Goal: Task Accomplishment & Management: Use online tool/utility

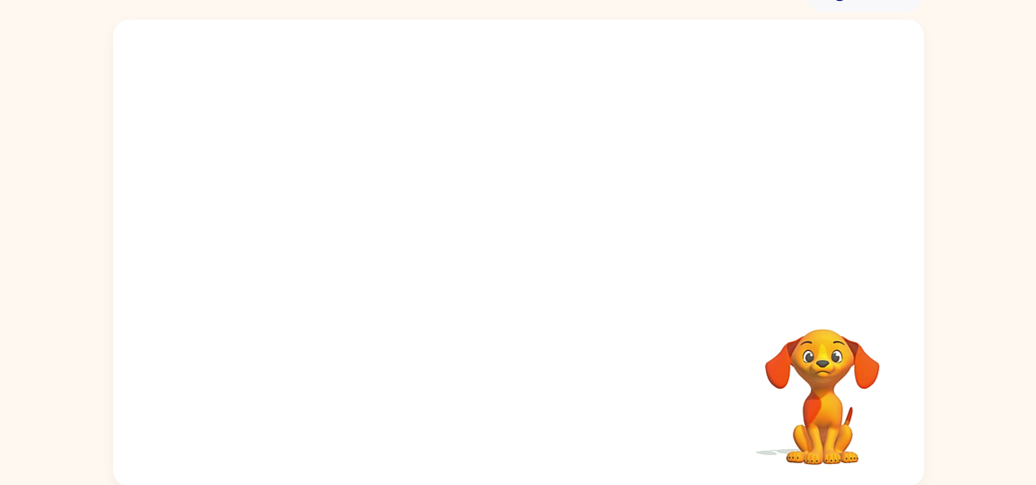
scroll to position [90, 0]
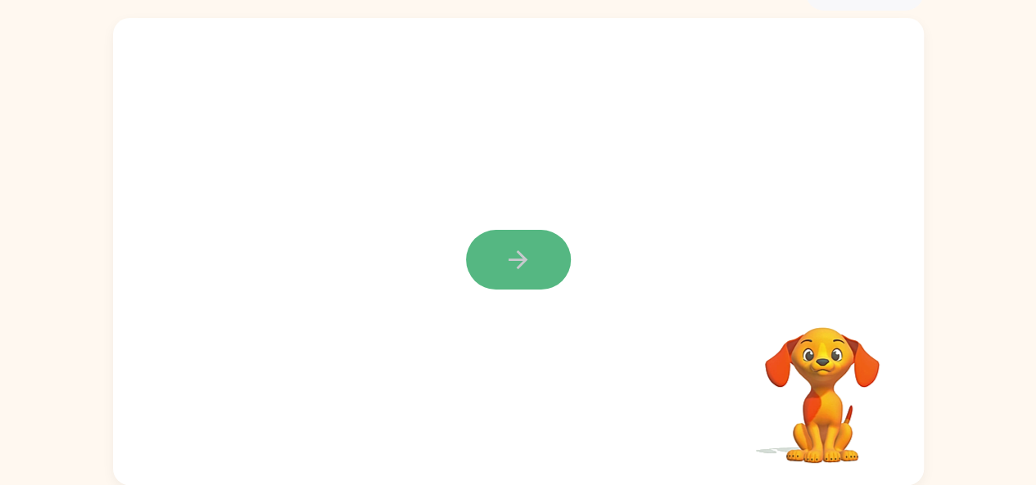
click at [529, 261] on icon "button" at bounding box center [517, 260] width 29 height 29
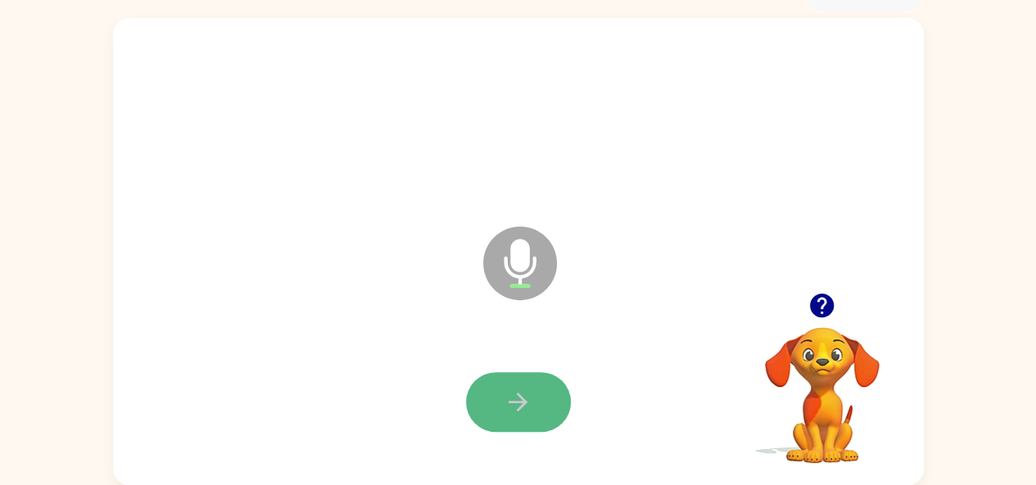
click at [499, 397] on button "button" at bounding box center [518, 402] width 105 height 60
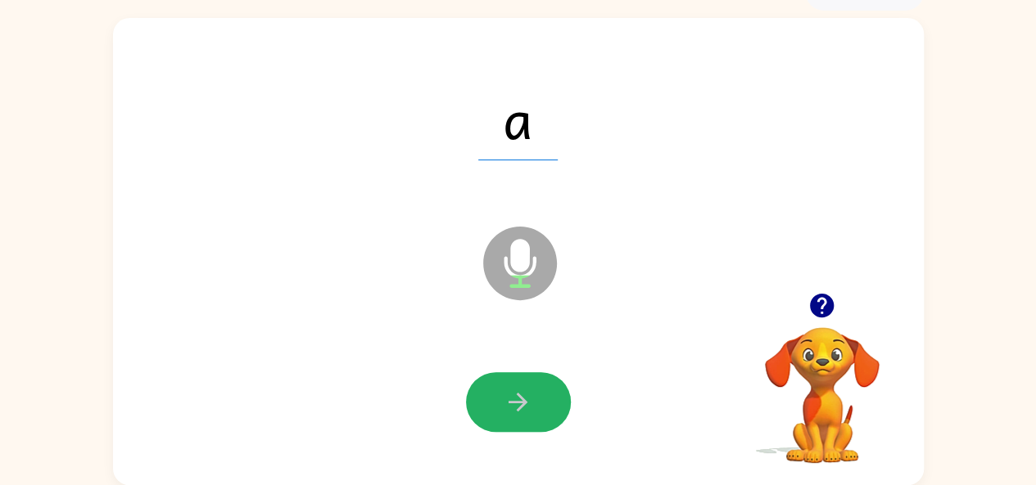
click at [512, 405] on icon "button" at bounding box center [517, 402] width 29 height 29
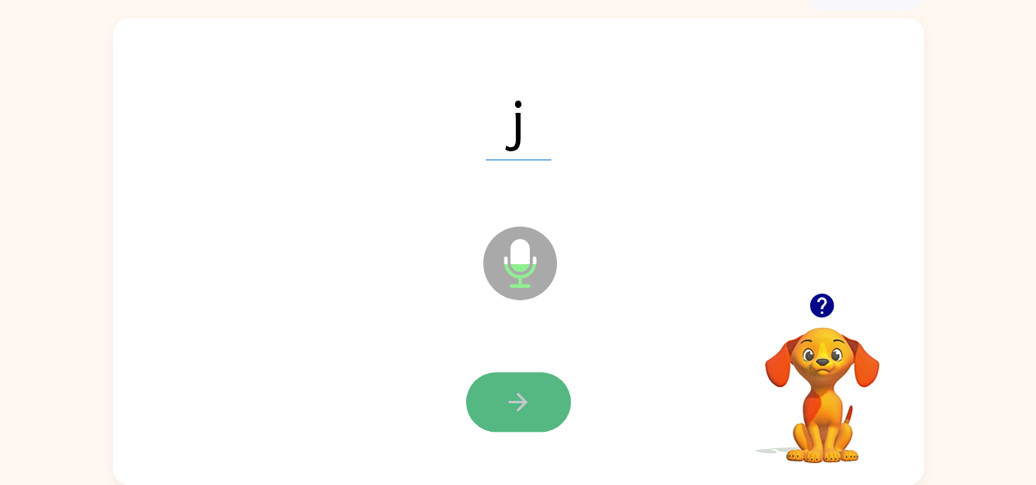
click at [539, 396] on button "button" at bounding box center [518, 402] width 105 height 60
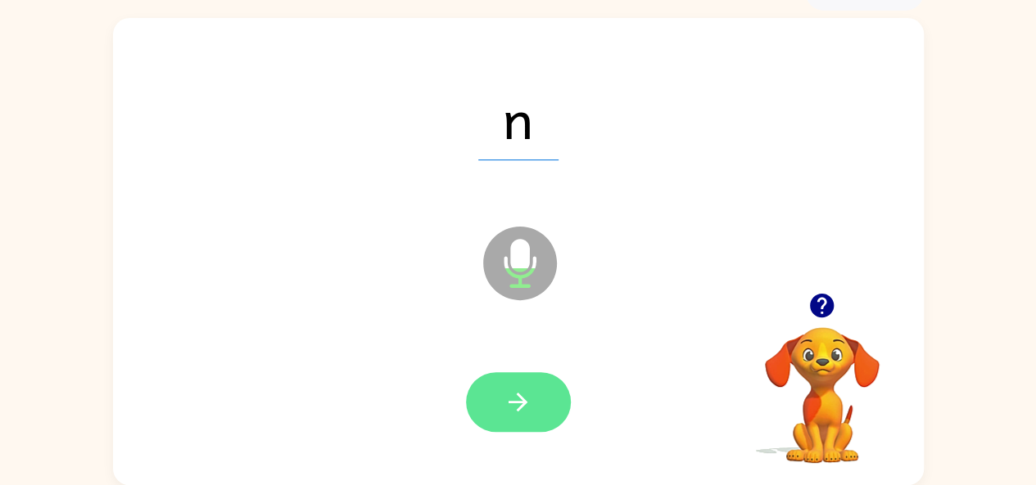
click at [534, 396] on button "button" at bounding box center [518, 402] width 105 height 60
click at [509, 422] on button "button" at bounding box center [518, 402] width 105 height 60
click at [522, 410] on icon "button" at bounding box center [517, 402] width 29 height 29
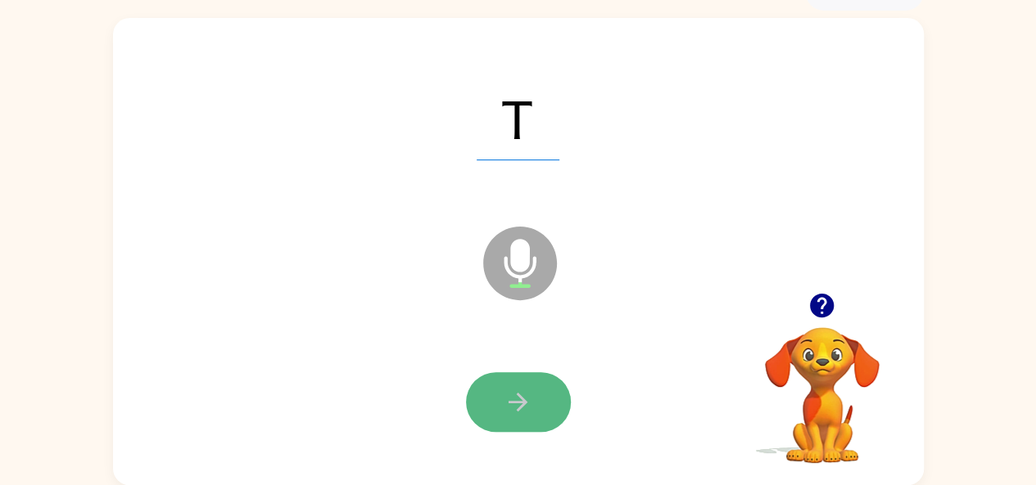
click at [517, 381] on button "button" at bounding box center [518, 402] width 105 height 60
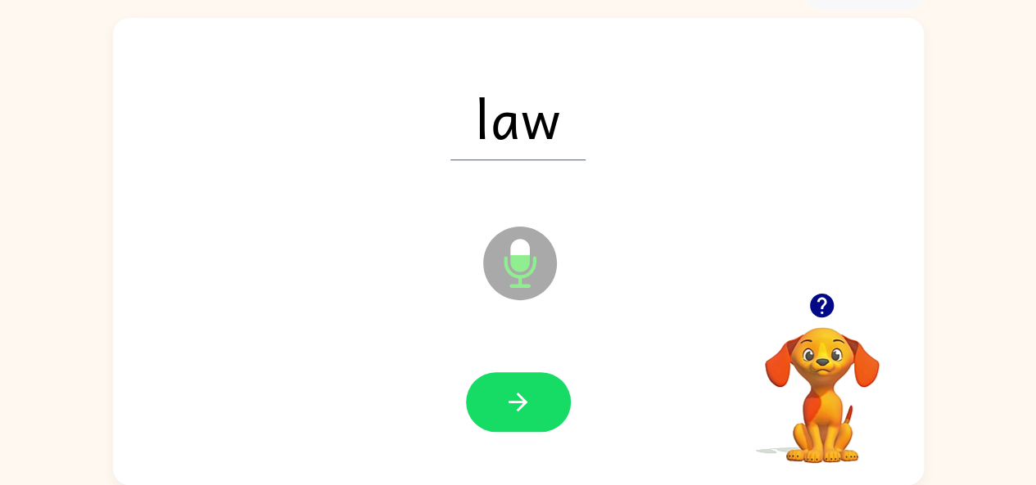
click at [515, 387] on button "button" at bounding box center [518, 402] width 105 height 60
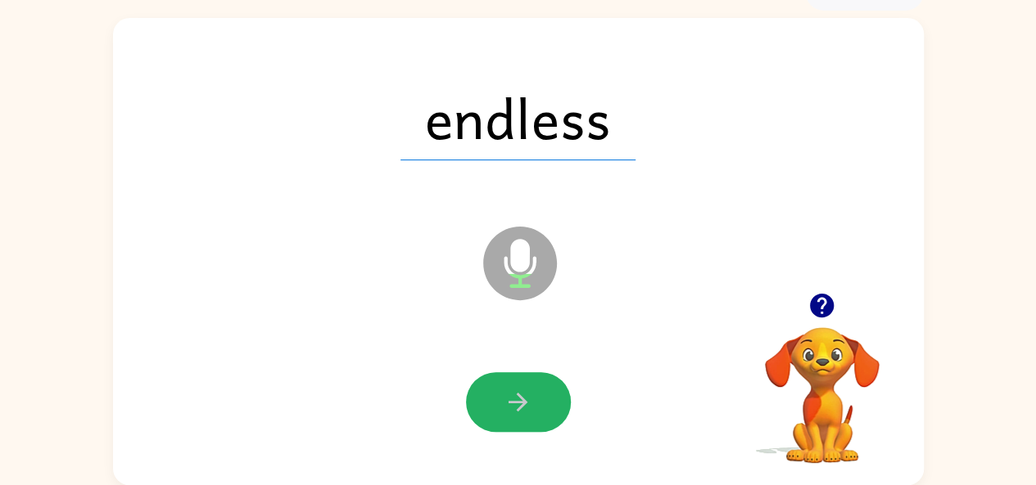
click at [514, 400] on icon "button" at bounding box center [517, 402] width 29 height 29
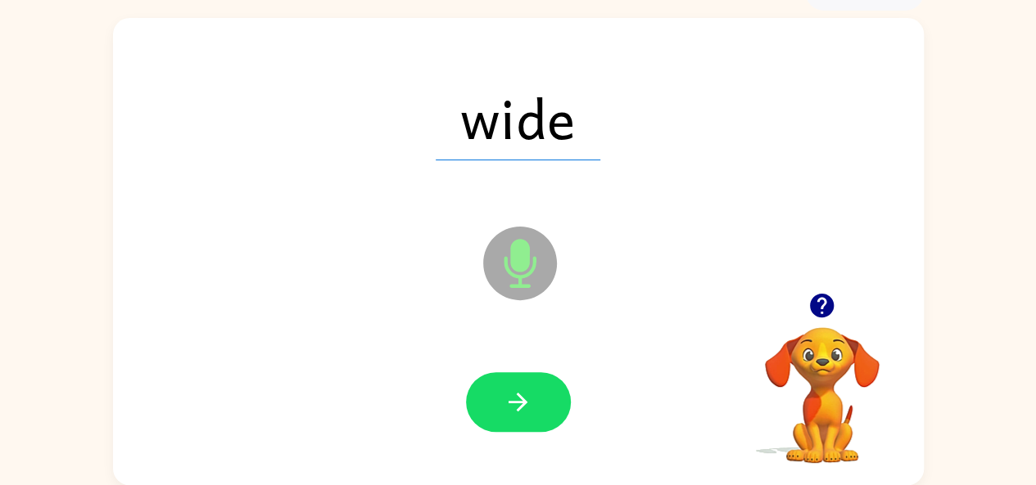
click at [514, 400] on icon "button" at bounding box center [517, 402] width 29 height 29
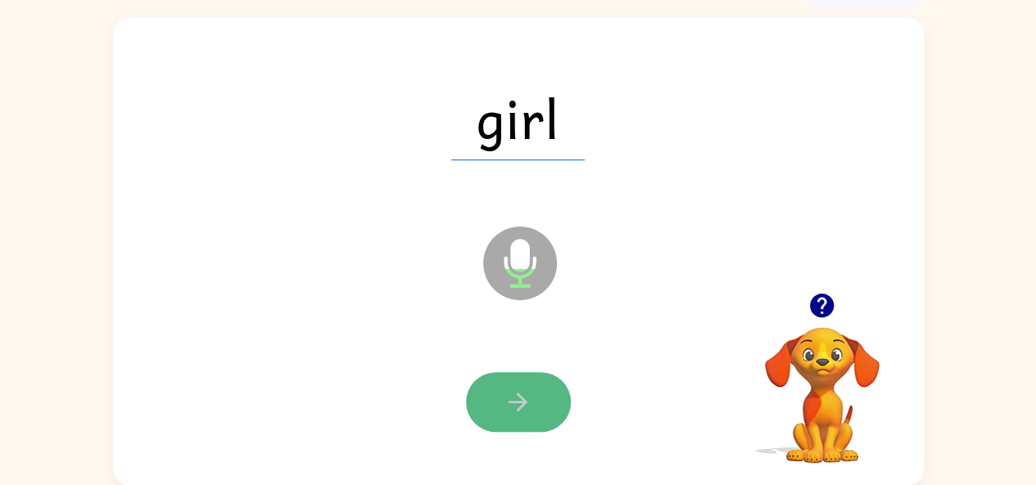
click at [529, 384] on button "button" at bounding box center [518, 402] width 105 height 60
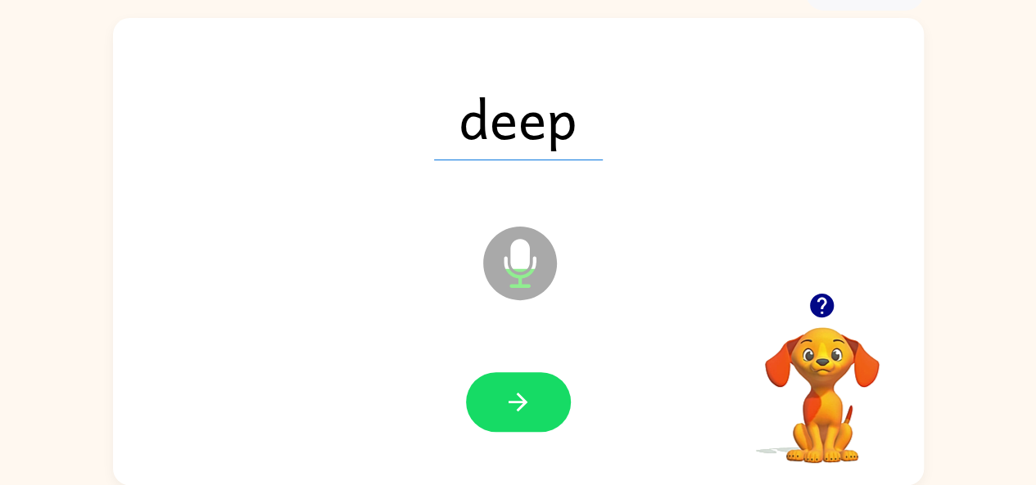
click at [529, 374] on button "button" at bounding box center [518, 402] width 105 height 60
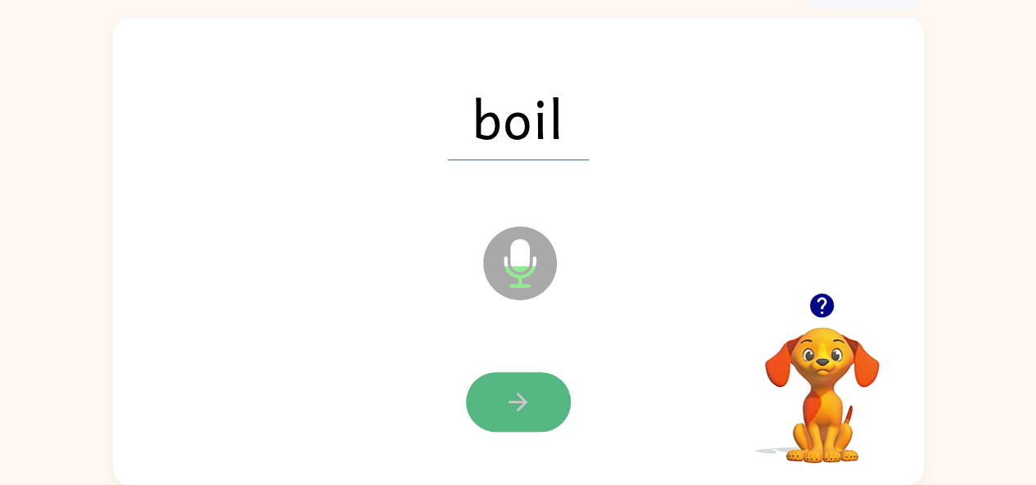
click at [522, 387] on button "button" at bounding box center [518, 402] width 105 height 60
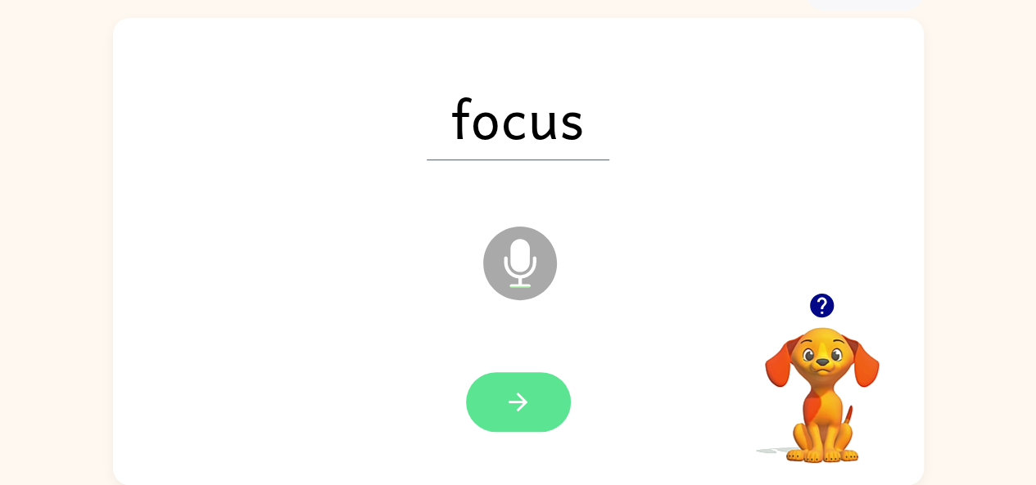
click at [528, 391] on icon "button" at bounding box center [517, 402] width 29 height 29
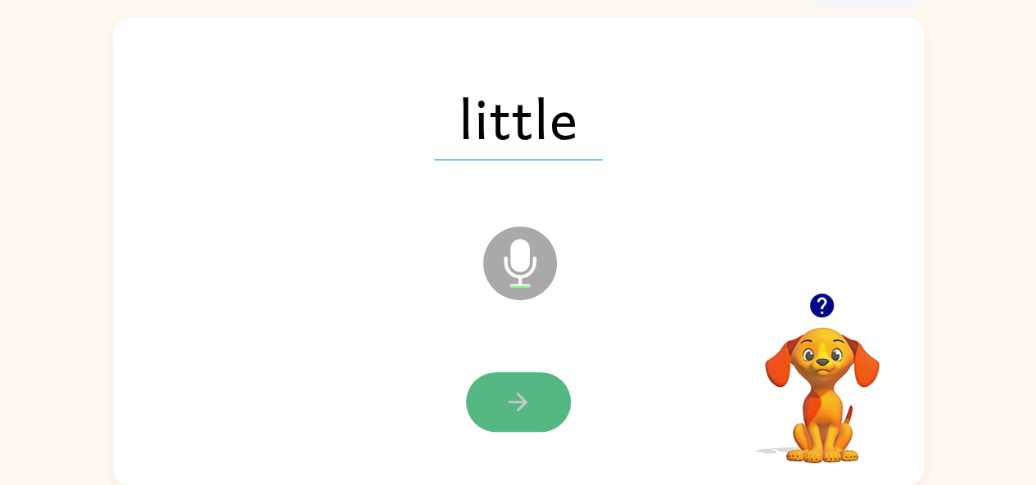
click at [530, 391] on icon "button" at bounding box center [517, 402] width 29 height 29
click at [517, 392] on icon "button" at bounding box center [517, 402] width 29 height 29
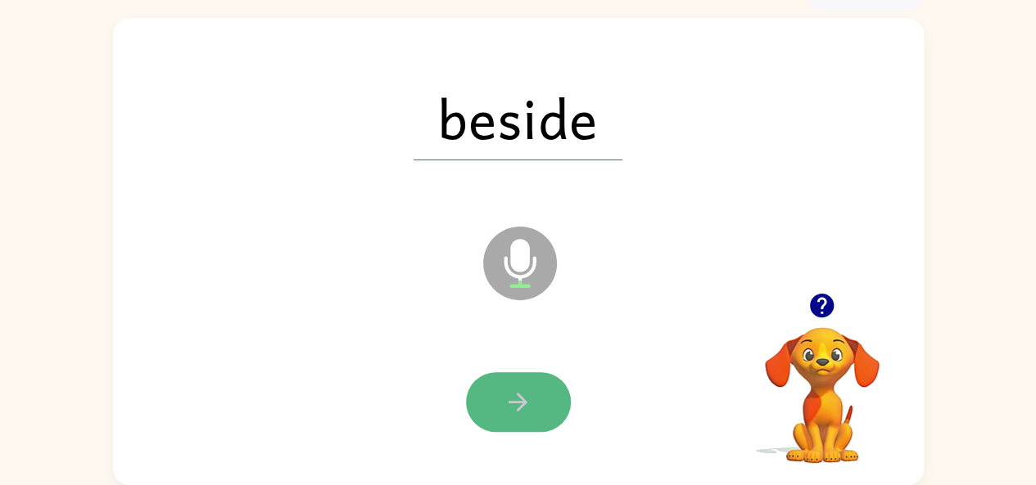
click at [517, 386] on button "button" at bounding box center [518, 402] width 105 height 60
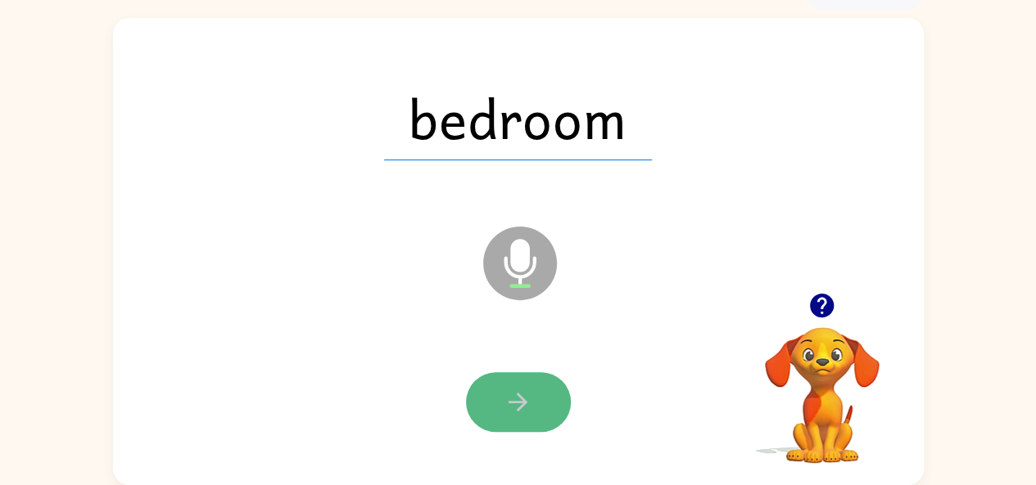
click at [532, 374] on button "button" at bounding box center [518, 402] width 105 height 60
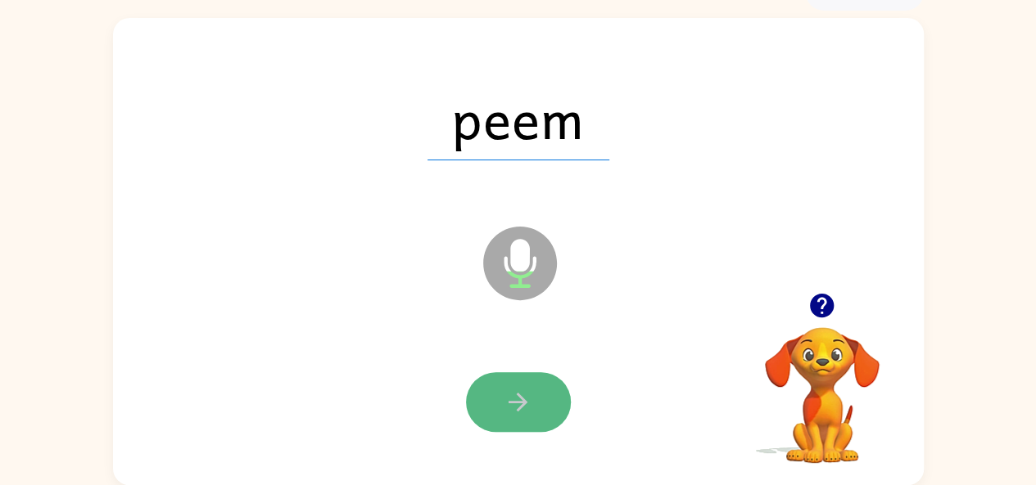
click at [508, 402] on icon "button" at bounding box center [517, 402] width 29 height 29
click at [512, 392] on icon "button" at bounding box center [517, 402] width 29 height 29
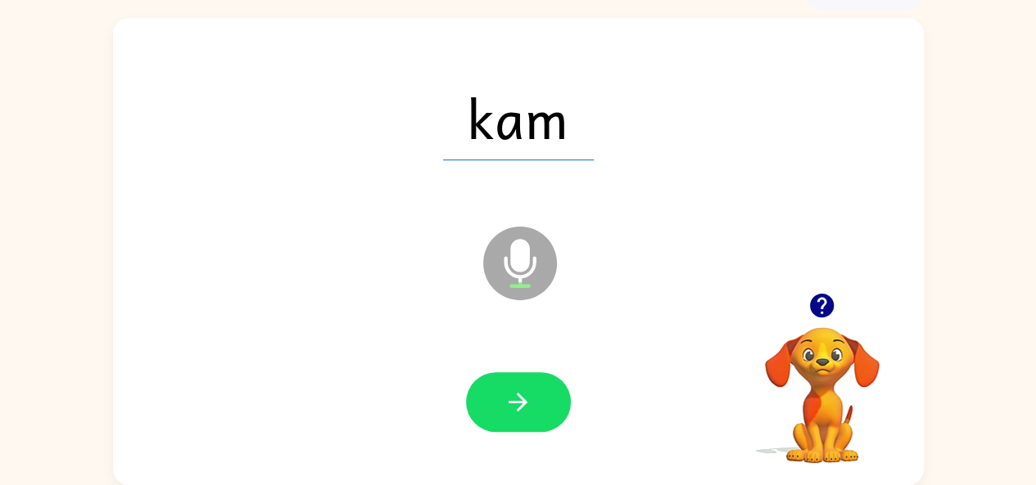
click at [512, 392] on icon "button" at bounding box center [517, 402] width 29 height 29
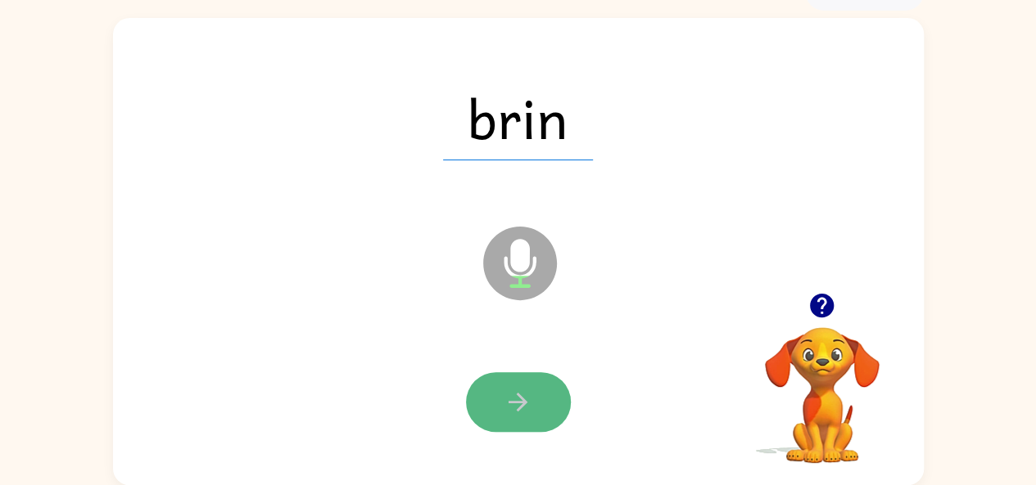
click at [513, 392] on icon "button" at bounding box center [517, 402] width 29 height 29
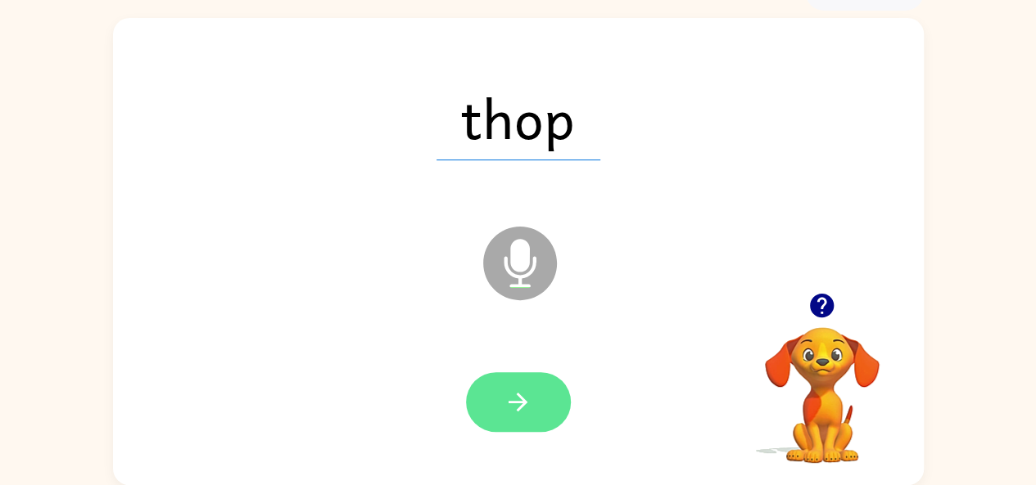
click at [519, 395] on icon "button" at bounding box center [517, 402] width 19 height 19
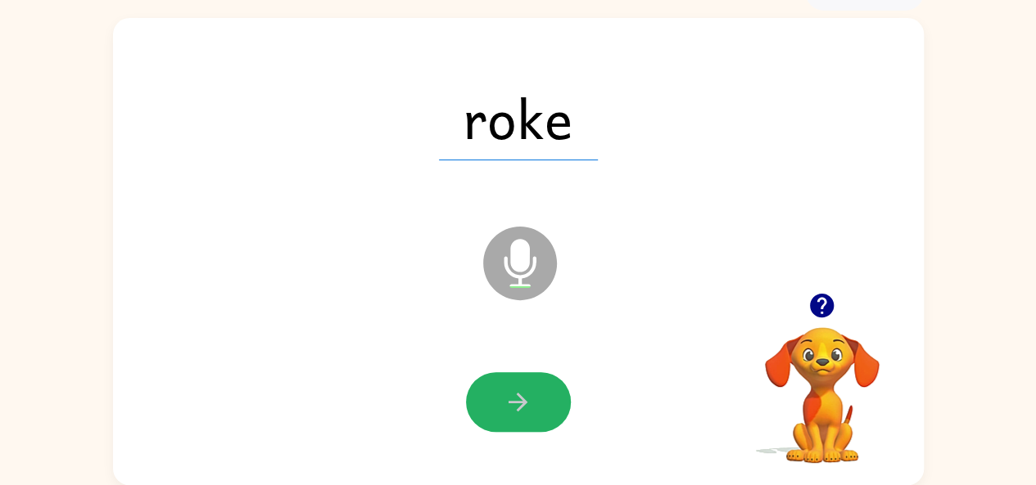
click at [519, 395] on icon "button" at bounding box center [517, 402] width 19 height 19
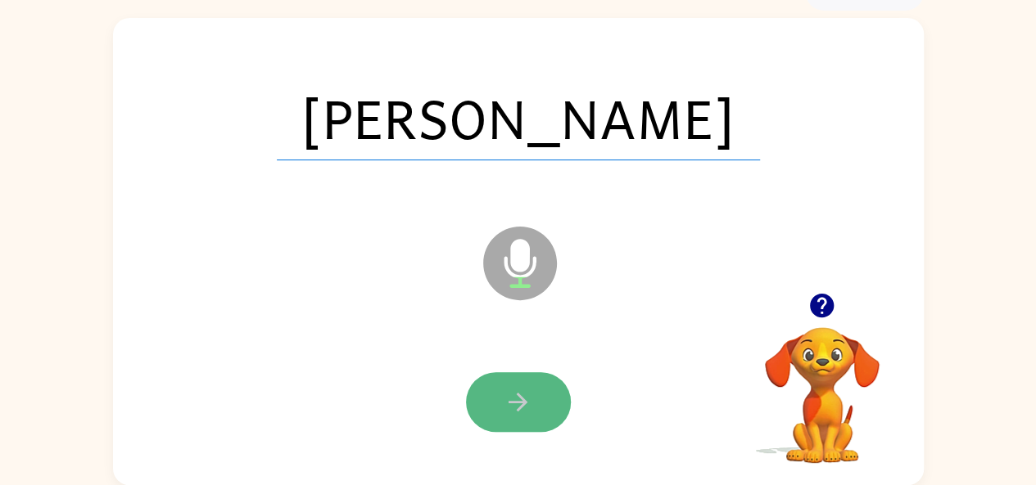
click at [512, 391] on icon "button" at bounding box center [517, 402] width 29 height 29
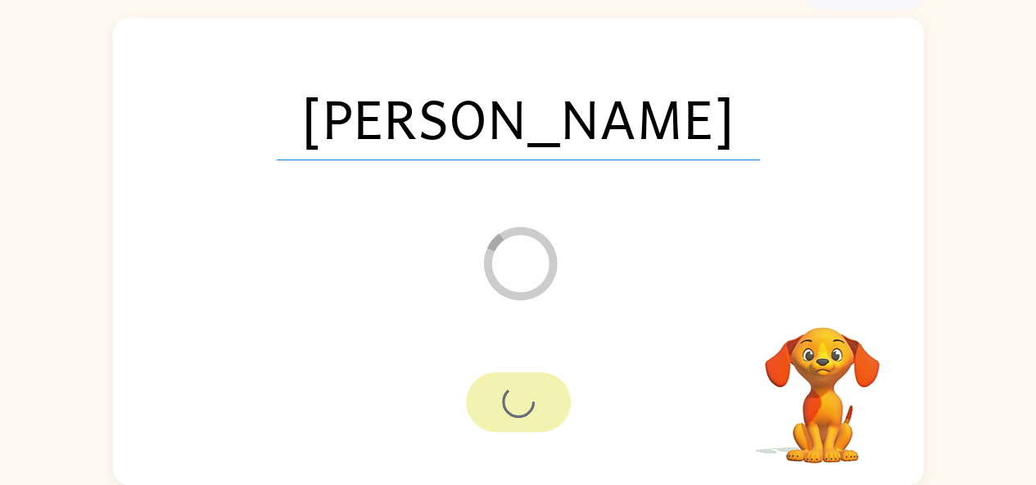
scroll to position [61, 0]
